Goal: Information Seeking & Learning: Learn about a topic

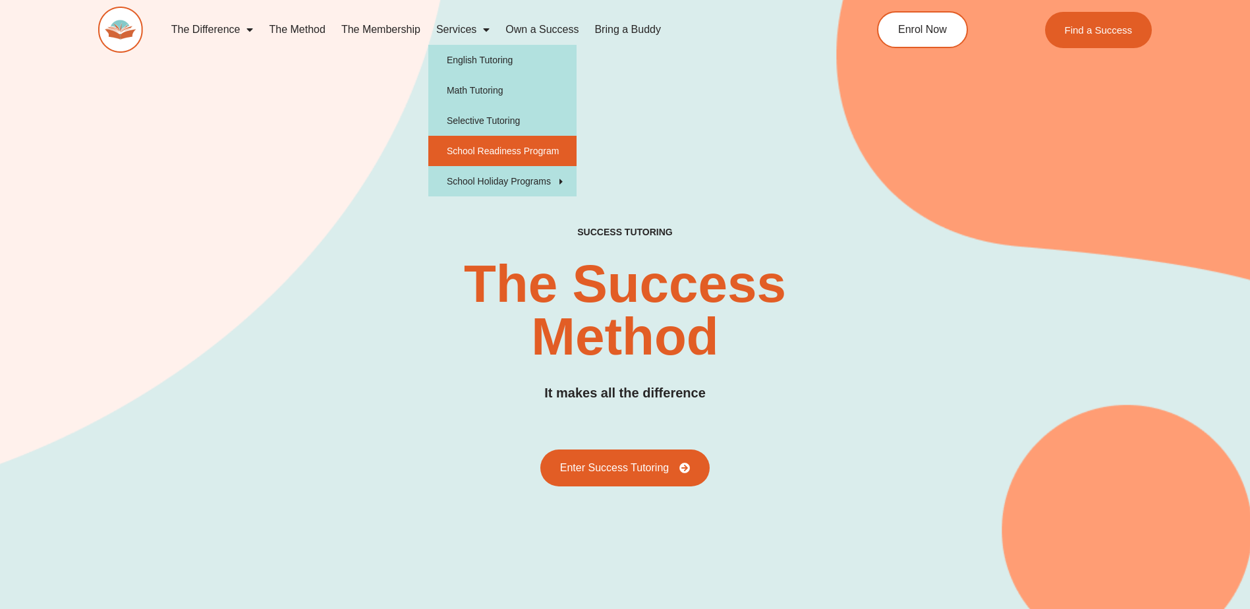
click at [458, 149] on link "School Readiness Program" at bounding box center [502, 151] width 148 height 30
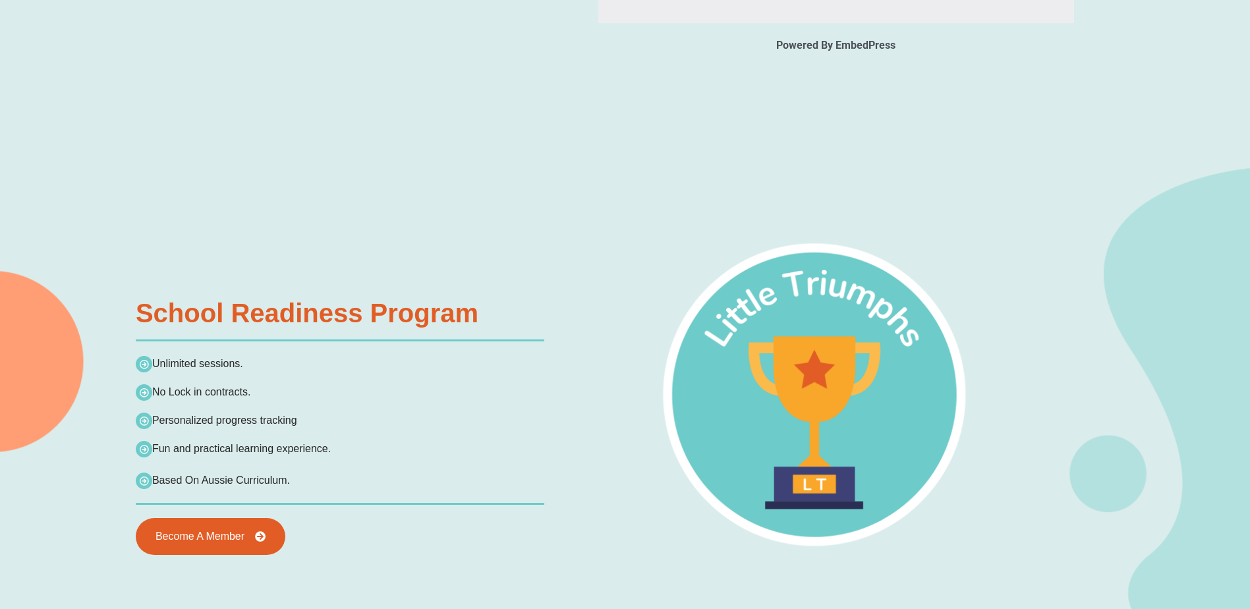
scroll to position [2241, 0]
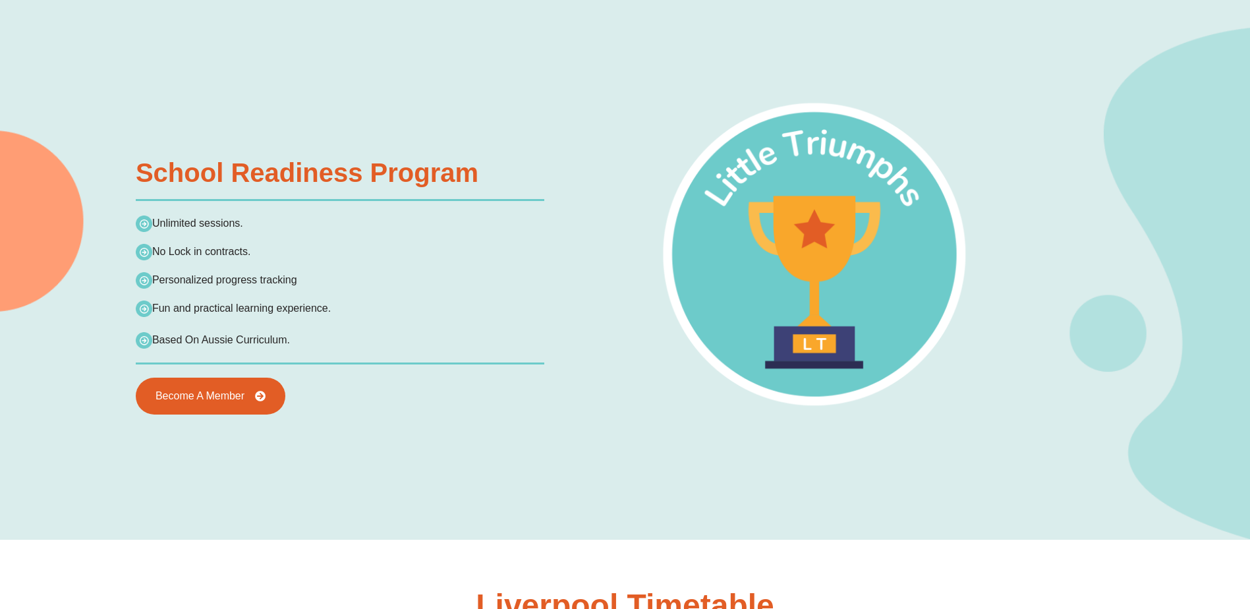
type input "*"
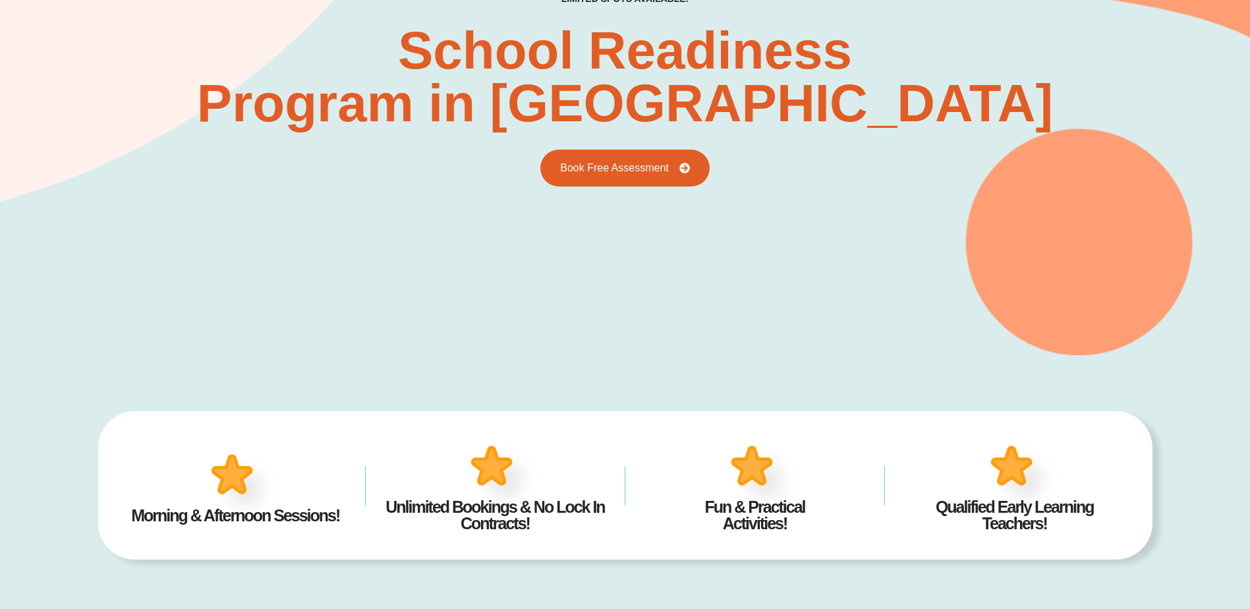
scroll to position [0, 0]
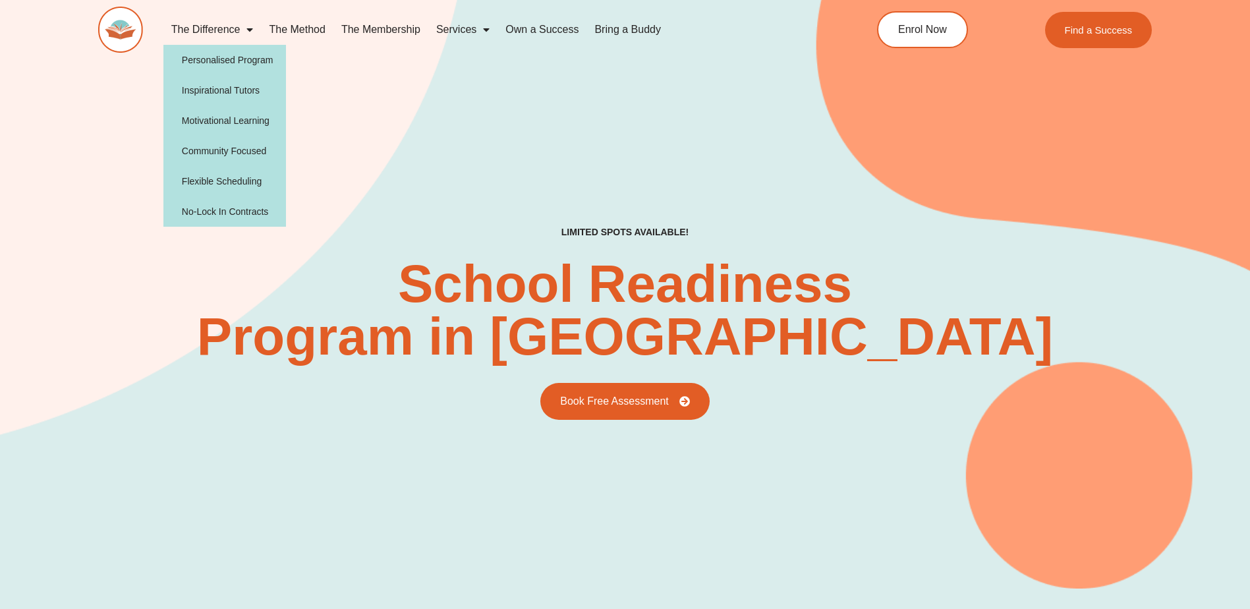
click at [215, 29] on link "The Difference" at bounding box center [212, 29] width 98 height 30
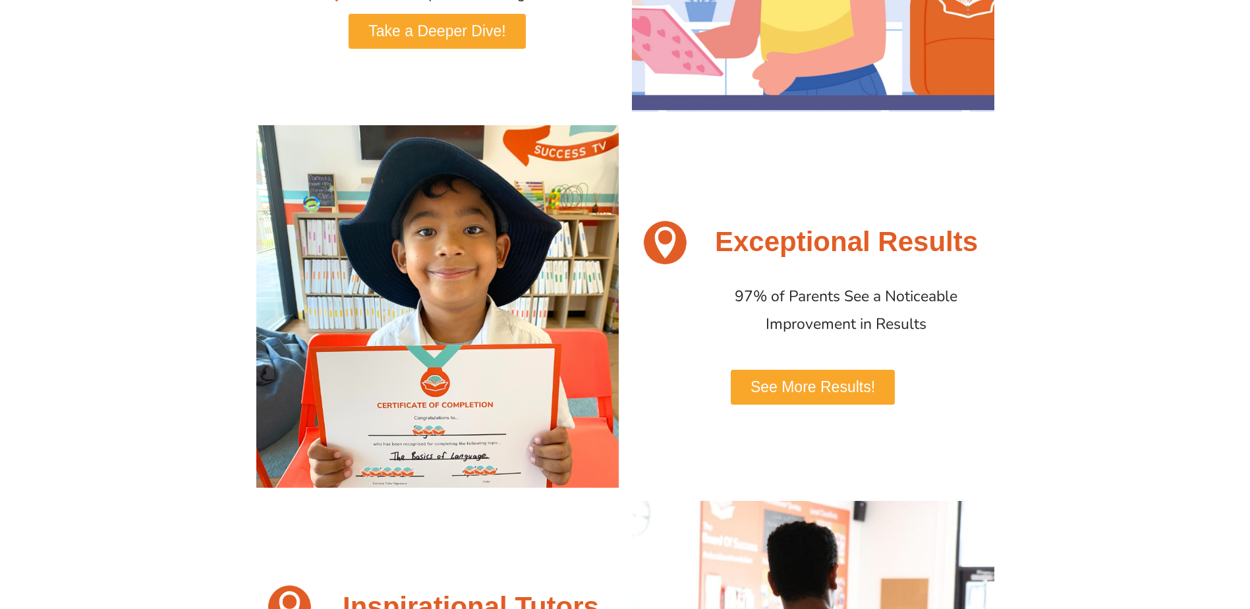
scroll to position [527, 0]
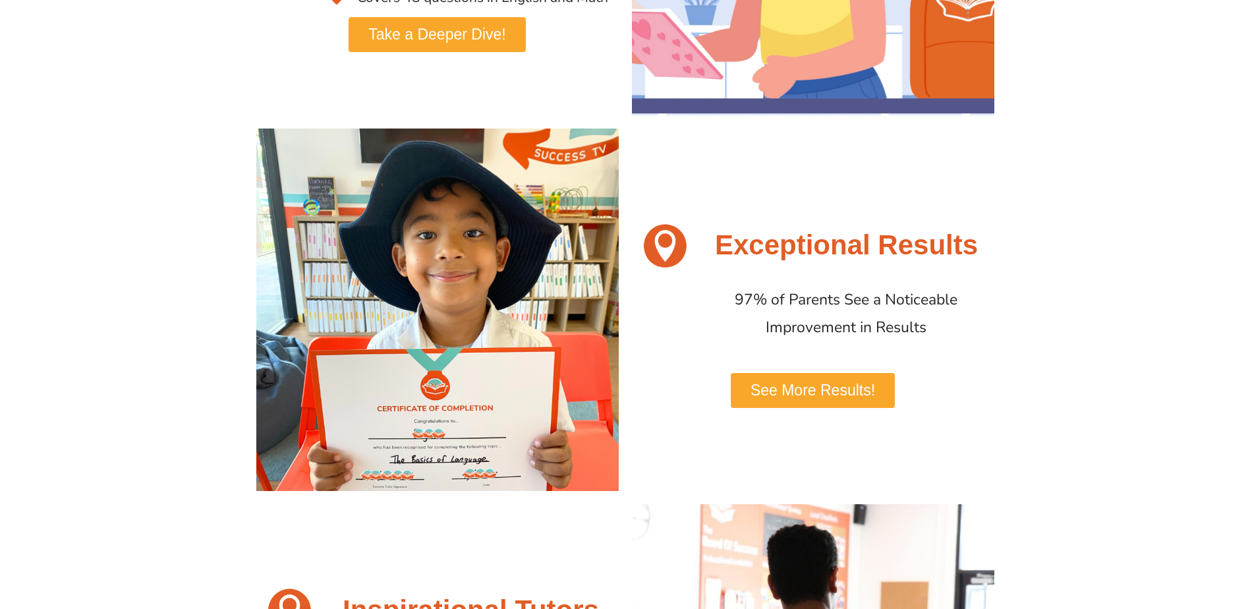
click at [427, 259] on img at bounding box center [437, 310] width 362 height 362
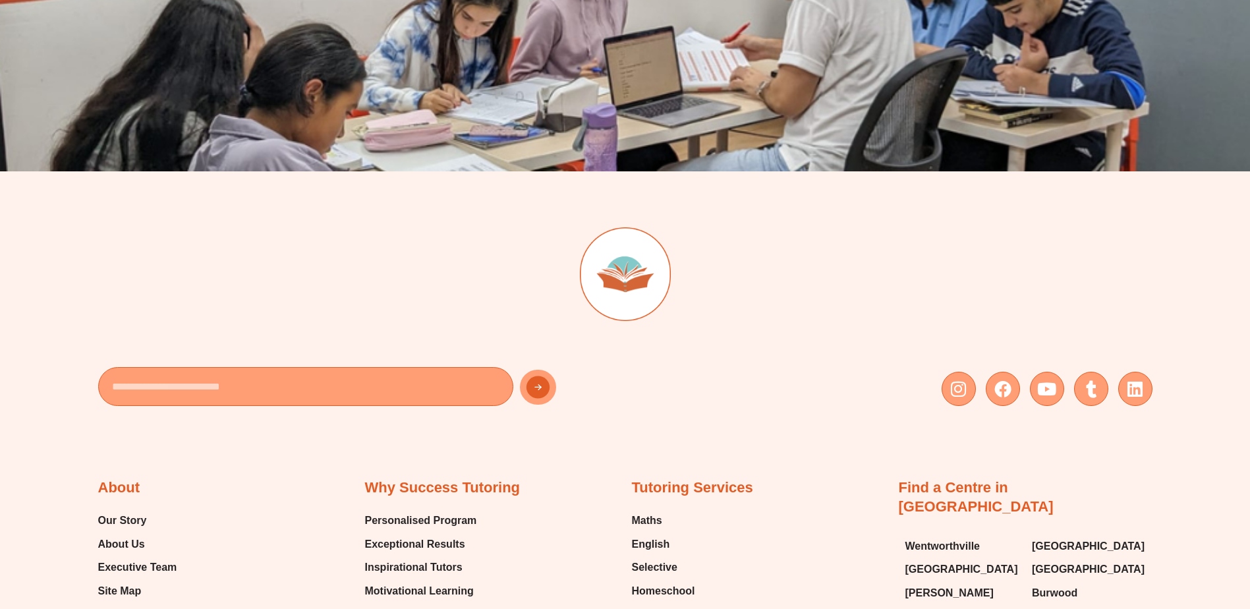
scroll to position [3569, 0]
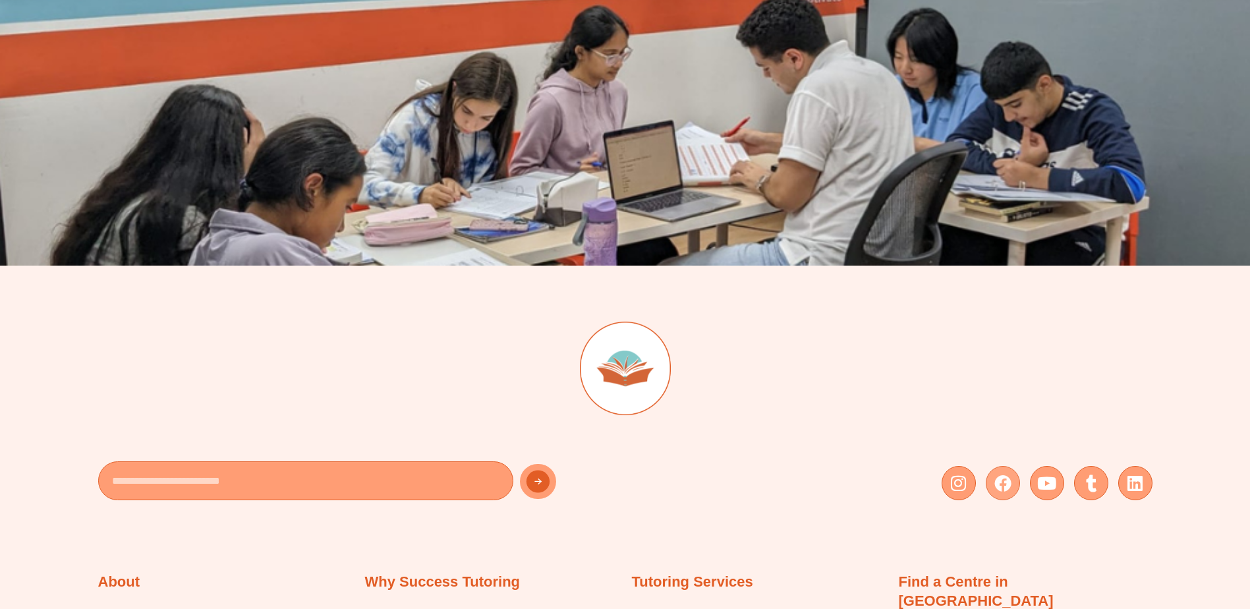
click at [1001, 489] on icon at bounding box center [1002, 482] width 17 height 17
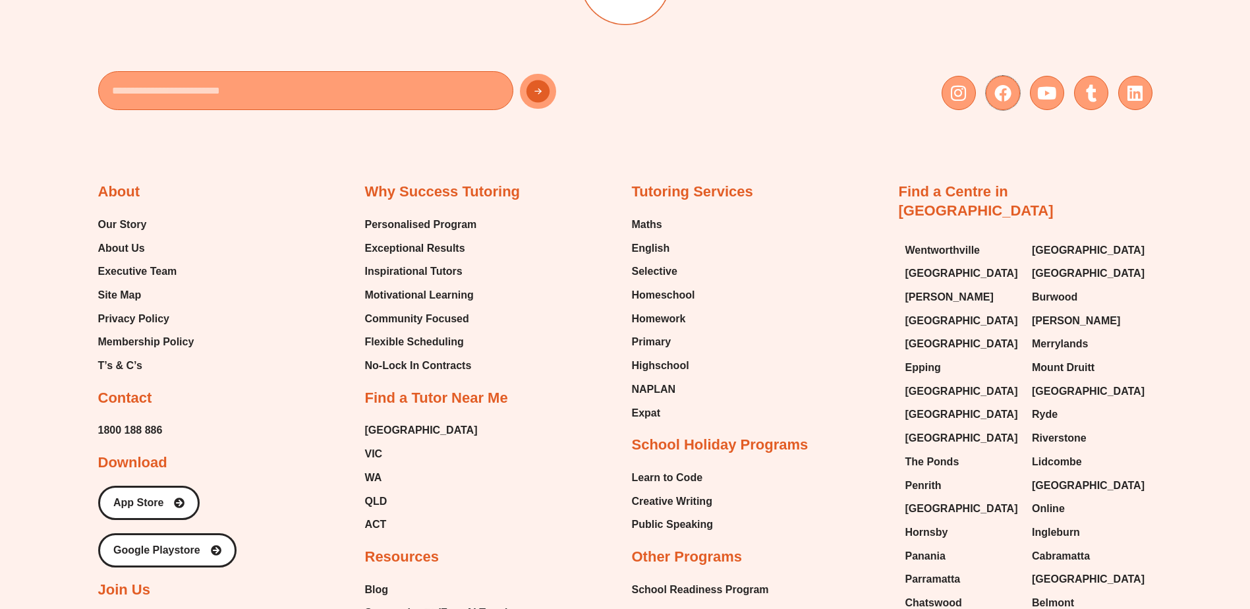
scroll to position [3964, 0]
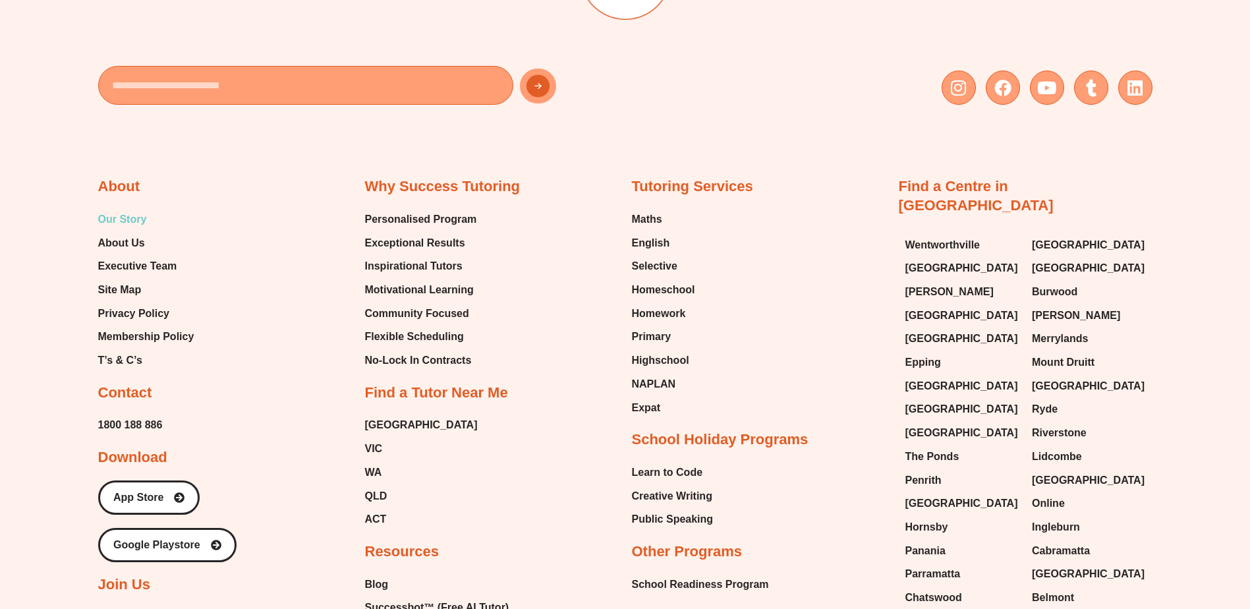
click at [130, 219] on span "Our Story" at bounding box center [122, 220] width 49 height 20
